Goal: Check status: Check status

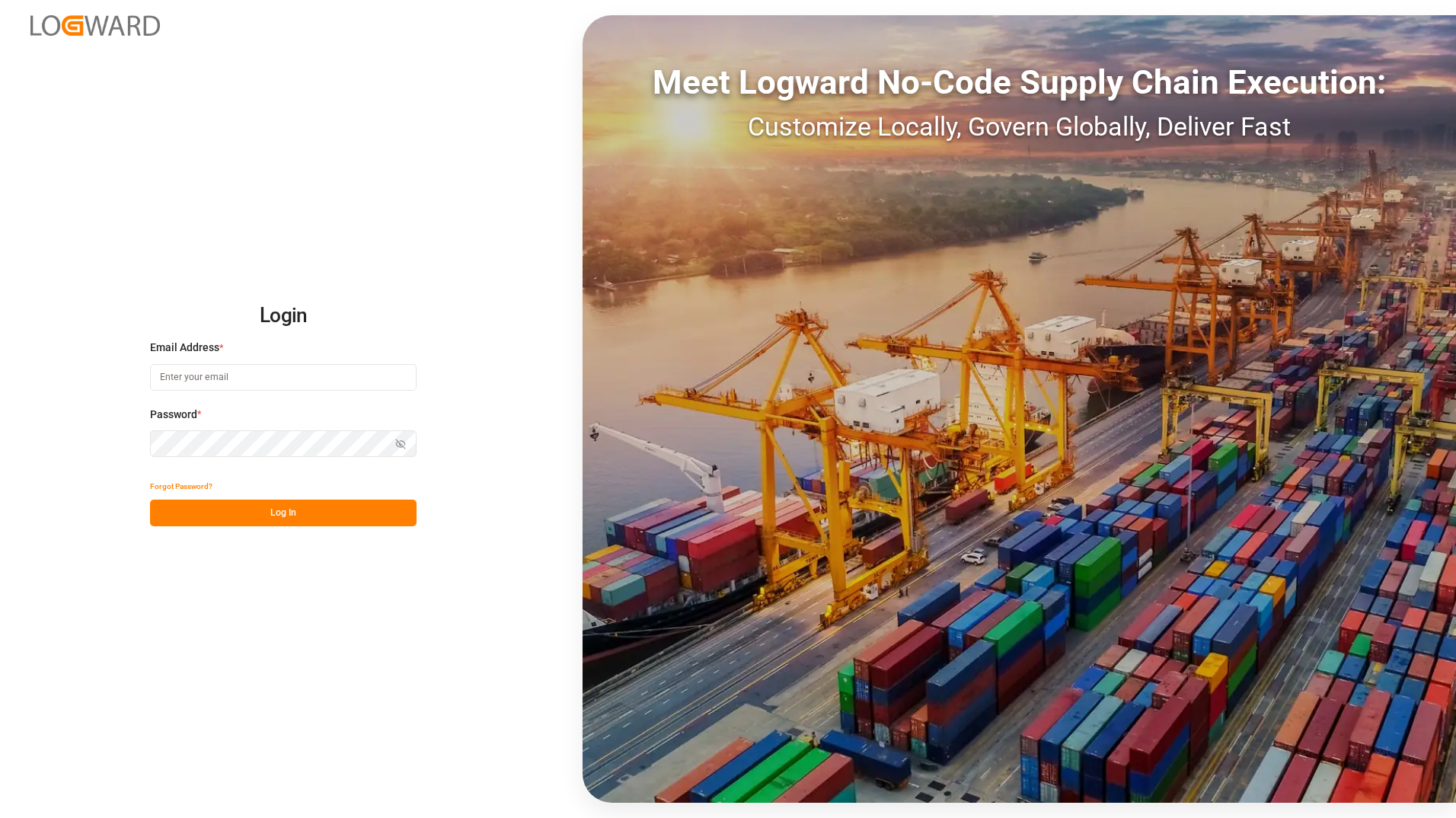
type input "[PERSON_NAME][EMAIL_ADDRESS][DOMAIN_NAME]"
click at [236, 518] on button "Log In" at bounding box center [283, 514] width 266 height 27
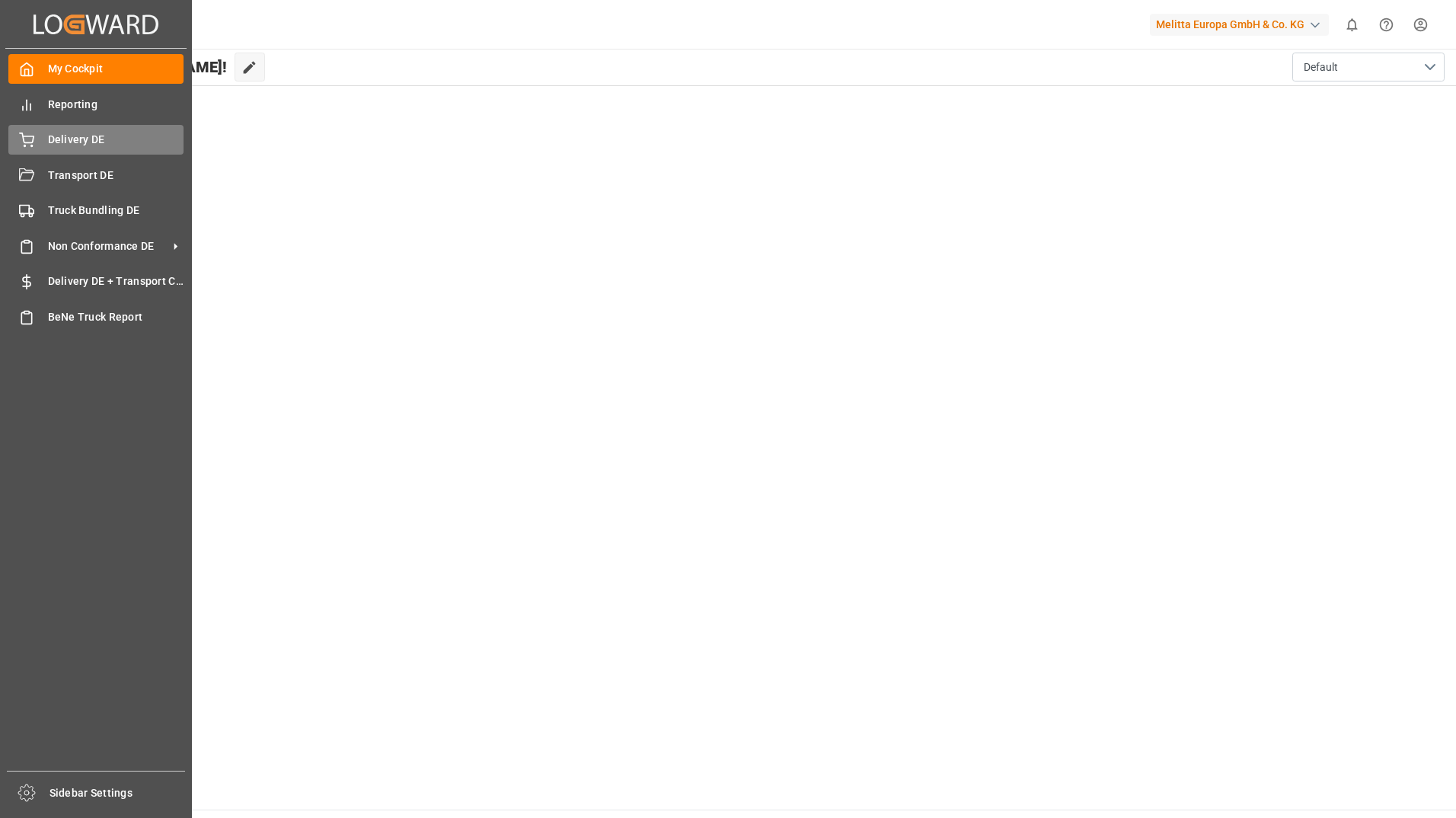
click at [42, 125] on div "Delivery DE Delivery DE" at bounding box center [96, 140] width 175 height 30
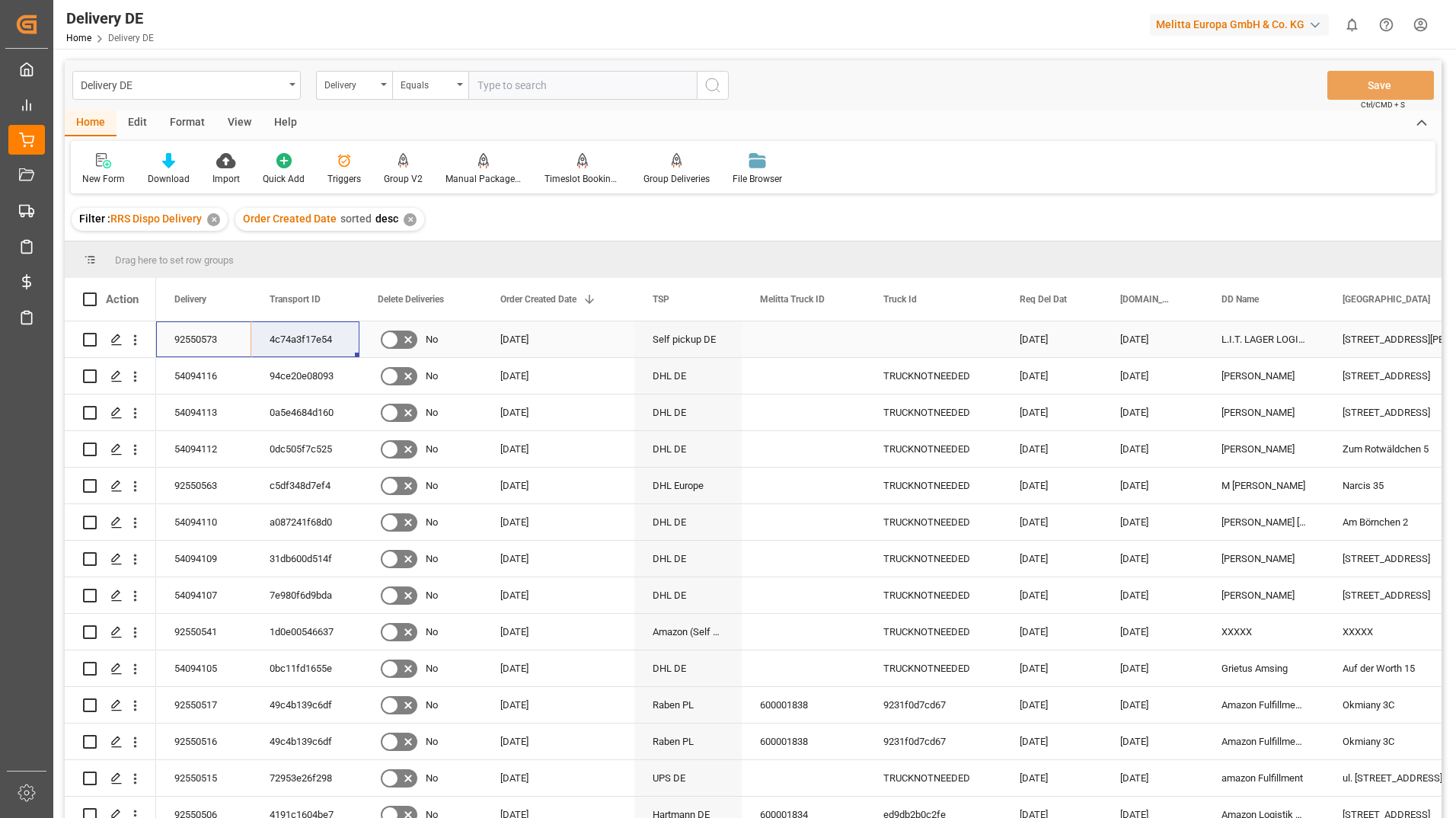
drag, startPoint x: 260, startPoint y: 338, endPoint x: 279, endPoint y: 340, distance: 19.1
